Goal: Transaction & Acquisition: Purchase product/service

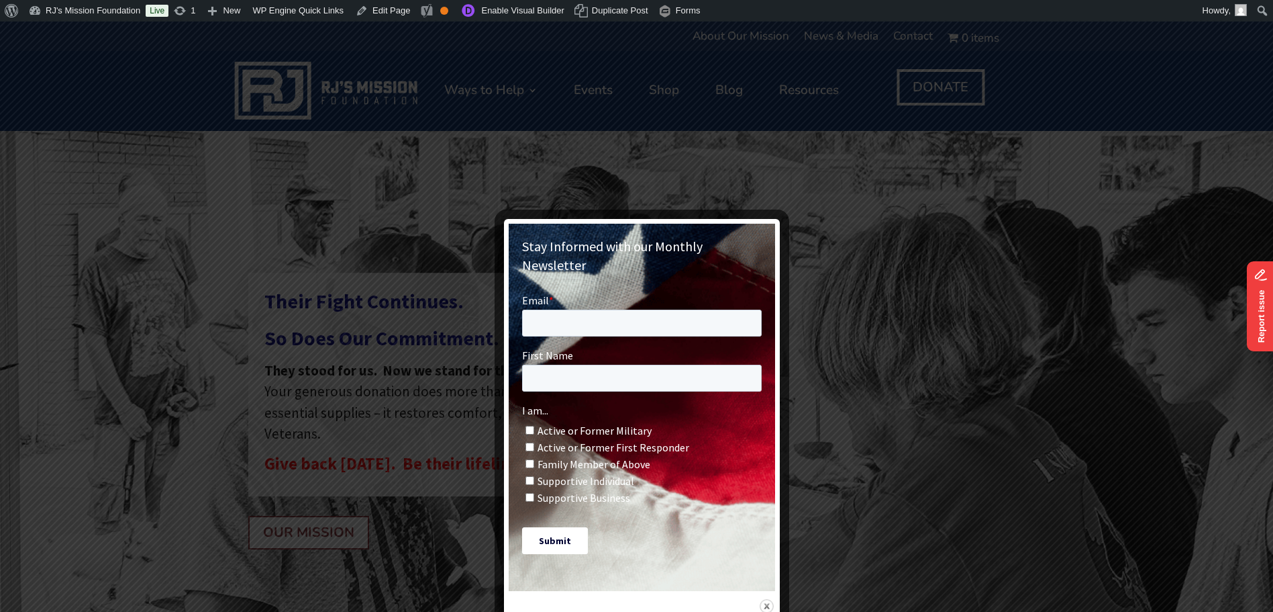
click at [770, 599] on img at bounding box center [767, 606] width 14 height 14
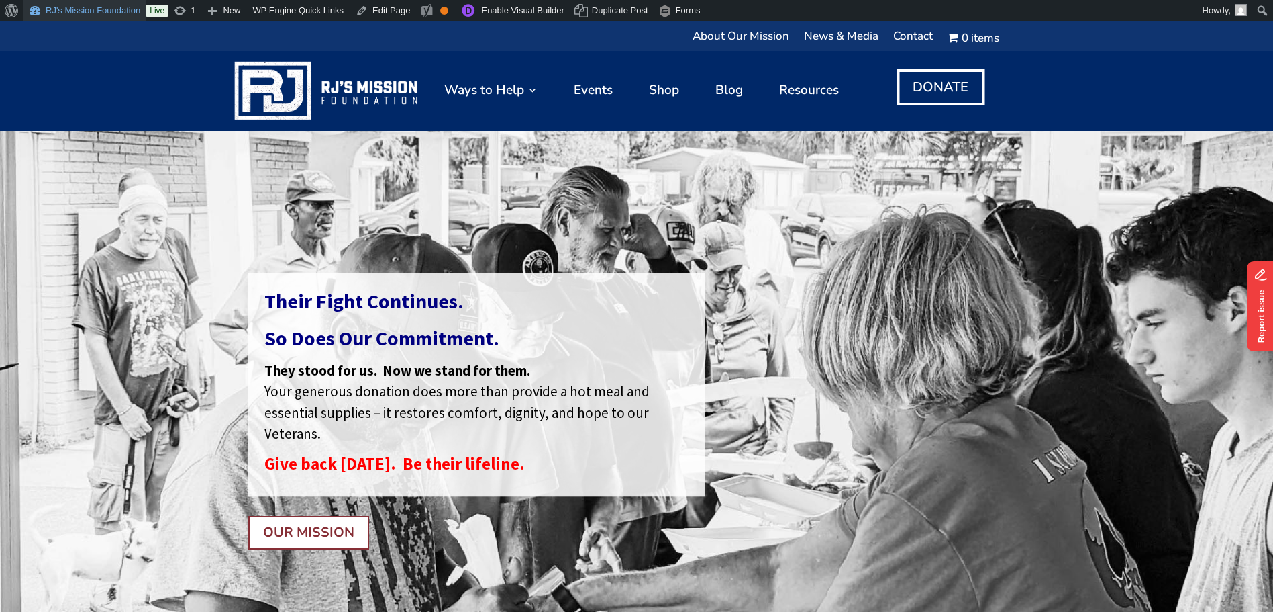
click at [93, 14] on link "RJ's Mission Foundation" at bounding box center [84, 10] width 122 height 21
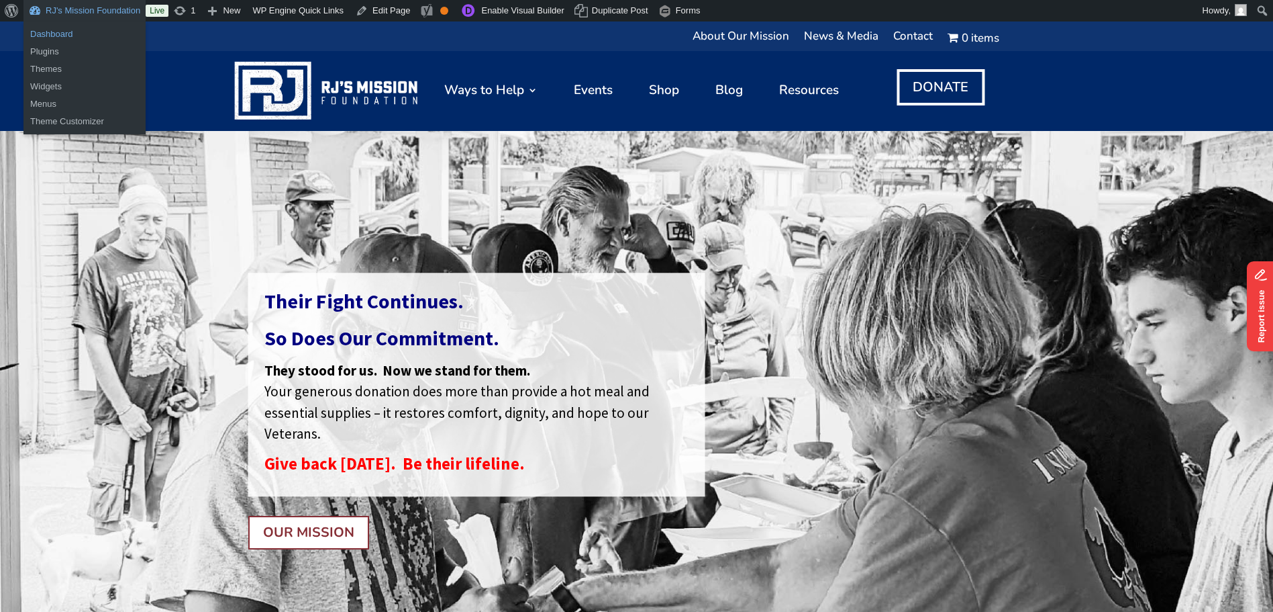
click at [60, 36] on link "Dashboard" at bounding box center [84, 34] width 122 height 17
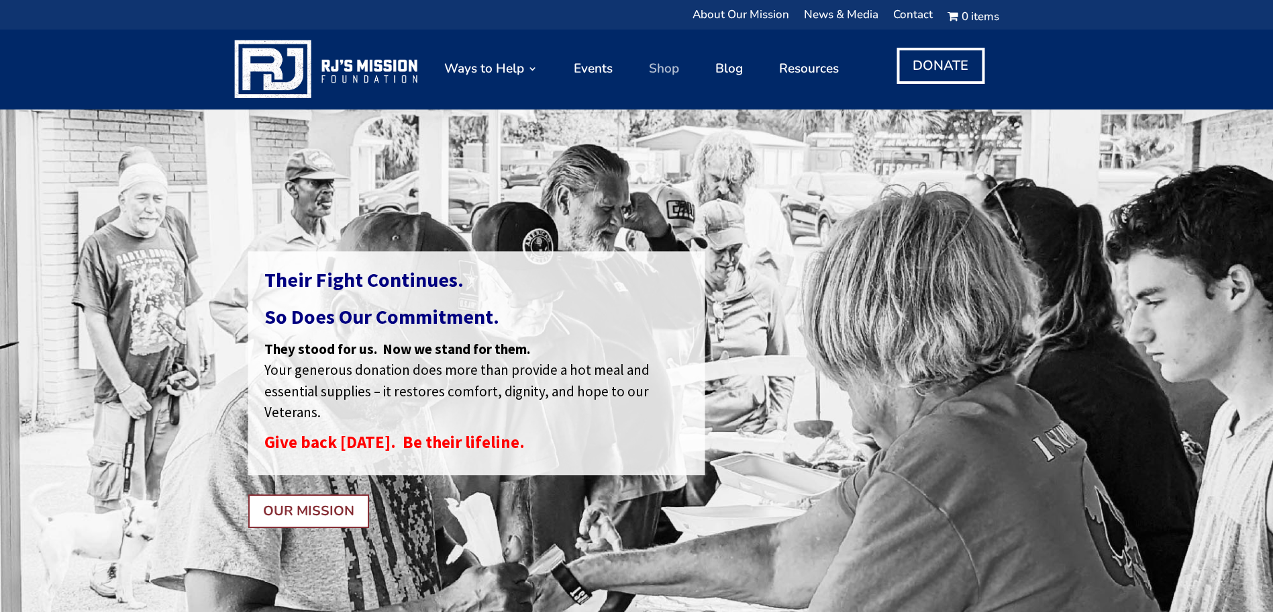
click at [663, 70] on link "Shop" at bounding box center [664, 69] width 30 height 66
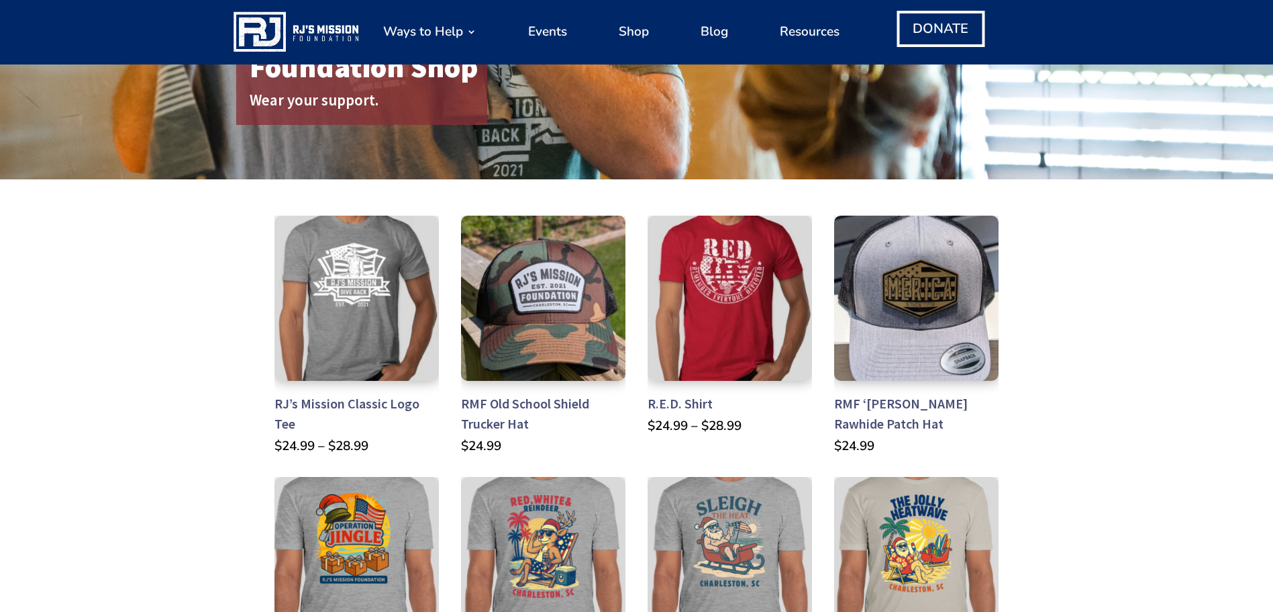
scroll to position [67, 0]
